Goal: Information Seeking & Learning: Learn about a topic

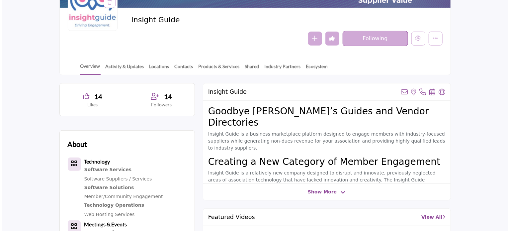
scroll to position [100, 0]
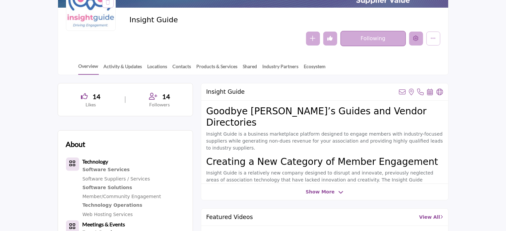
click at [418, 35] on button "Edit company" at bounding box center [417, 39] width 14 height 14
click at [0, 0] on div at bounding box center [0, 0] width 0 height 0
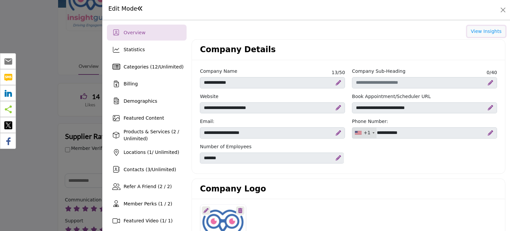
click at [484, 31] on button "View Insights" at bounding box center [486, 31] width 38 height 11
click at [505, 10] on button "Close" at bounding box center [502, 9] width 9 height 9
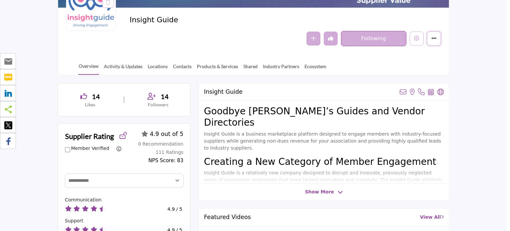
click at [430, 38] on button "More details" at bounding box center [434, 39] width 14 height 14
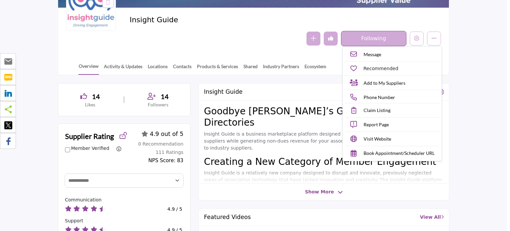
click at [399, 24] on div "Insight Guide" at bounding box center [283, 22] width 308 height 12
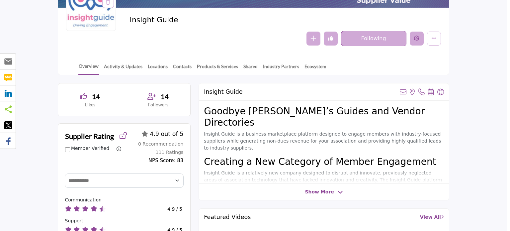
click at [416, 38] on icon "Edit company" at bounding box center [416, 38] width 5 height 5
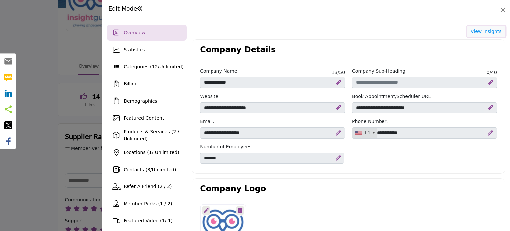
click at [479, 29] on button "View Insights" at bounding box center [486, 31] width 38 height 11
click at [503, 12] on button "Close" at bounding box center [502, 9] width 9 height 9
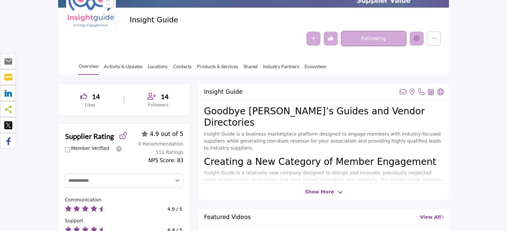
click at [412, 37] on button "Edit company" at bounding box center [417, 39] width 14 height 14
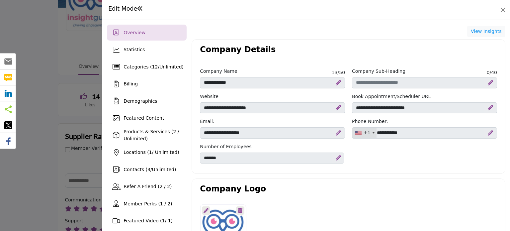
click at [332, 204] on div at bounding box center [348, 227] width 304 height 46
click at [480, 34] on button "View Insights" at bounding box center [486, 31] width 38 height 11
